Goal: Task Accomplishment & Management: Manage account settings

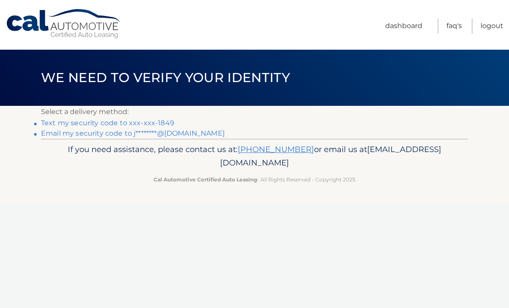
click at [156, 123] on link "Text my security code to xxx-xxx-1849" at bounding box center [107, 123] width 133 height 8
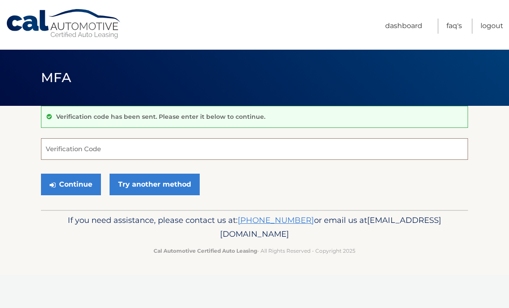
click at [167, 147] on input "Verification Code" at bounding box center [254, 149] width 427 height 22
type input "974262"
click at [90, 184] on button "Continue" at bounding box center [71, 184] width 60 height 22
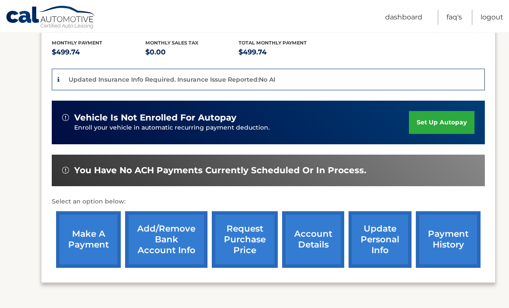
scroll to position [179, 0]
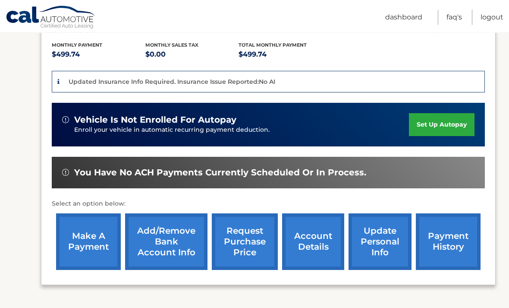
click at [93, 241] on link "make a payment" at bounding box center [88, 241] width 65 height 56
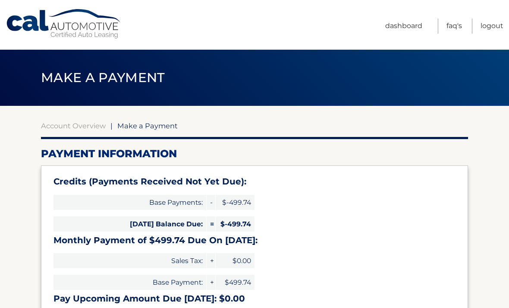
select select "NjM3NjgzZGMtZmQ3NS00NjJmLTk0OWItMjhmNmQyZDA0N2Vi"
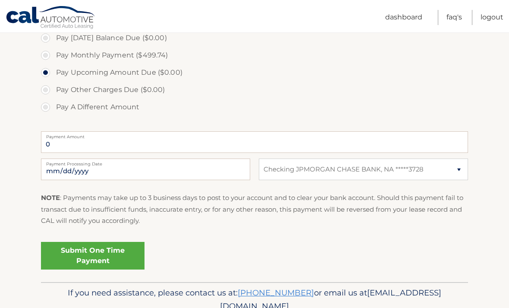
scroll to position [315, 0]
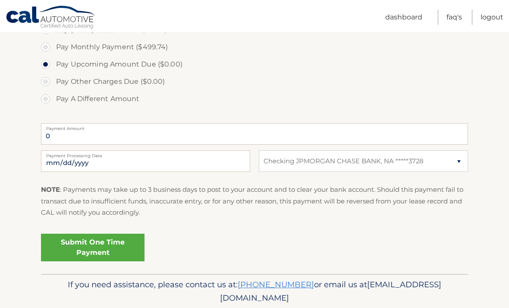
click at [122, 249] on link "Submit One Time Payment" at bounding box center [93, 248] width 104 height 28
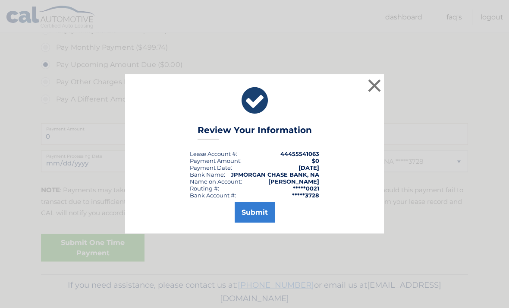
scroll to position [314, 0]
click at [263, 223] on button "Submit" at bounding box center [255, 212] width 40 height 21
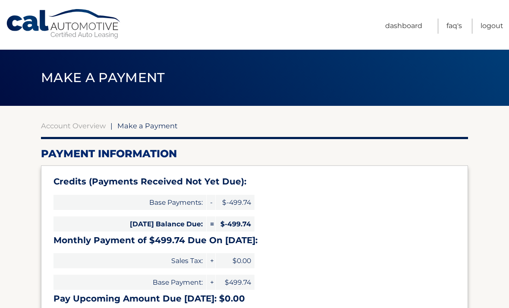
select select "NjM3NjgzZGMtZmQ3NS00NjJmLTk0OWItMjhmNmQyZDA0N2Vi"
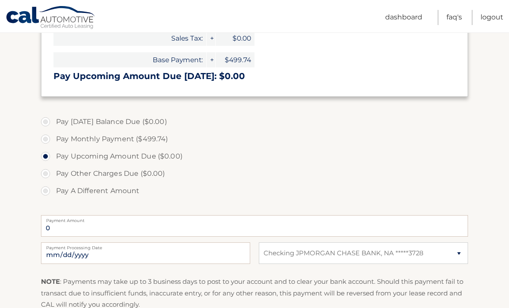
scroll to position [223, 0]
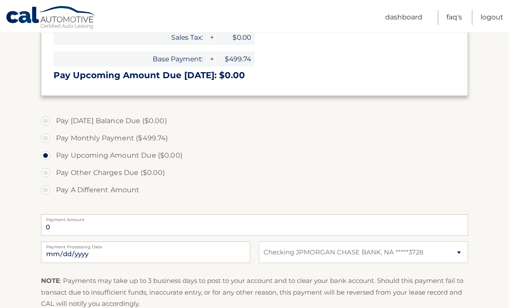
click at [47, 133] on label "Pay Monthly Payment ($499.74)" at bounding box center [254, 137] width 427 height 17
click at [47, 133] on input "Pay Monthly Payment ($499.74)" at bounding box center [48, 136] width 9 height 14
radio input "true"
type input "499.74"
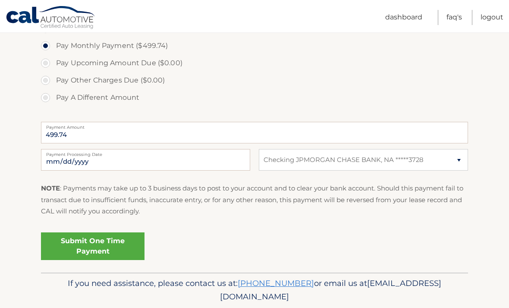
scroll to position [315, 0]
click at [96, 242] on link "Submit One Time Payment" at bounding box center [93, 246] width 104 height 28
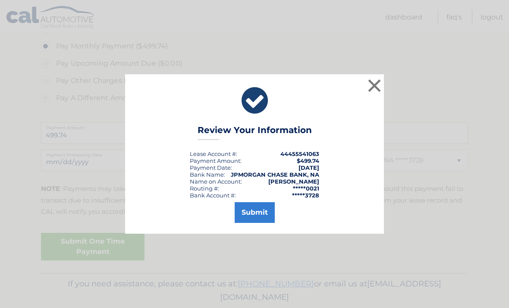
click at [261, 223] on button "Submit" at bounding box center [255, 212] width 40 height 21
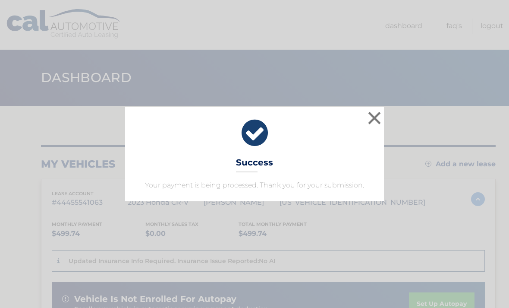
click at [381, 116] on button "×" at bounding box center [374, 117] width 17 height 17
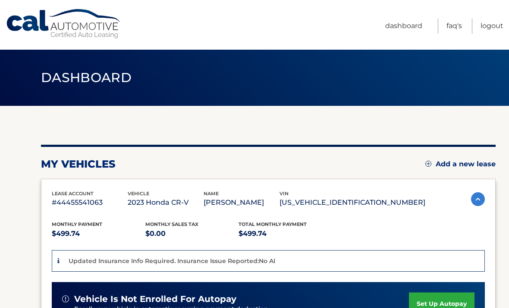
click at [489, 33] on link "Logout" at bounding box center [491, 26] width 23 height 15
